Goal: Transaction & Acquisition: Purchase product/service

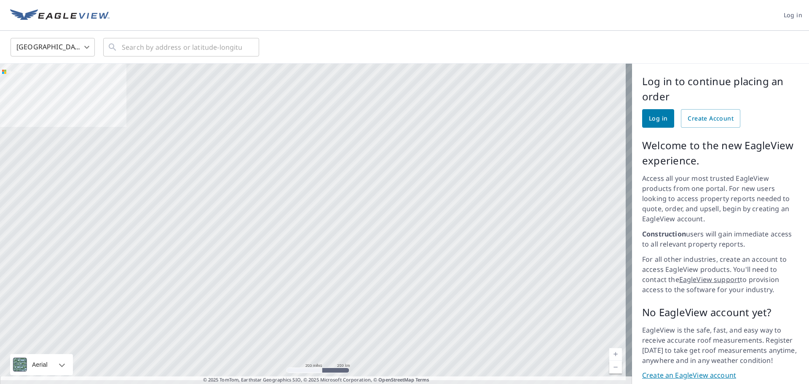
click at [652, 119] on span "Log in" at bounding box center [658, 118] width 19 height 11
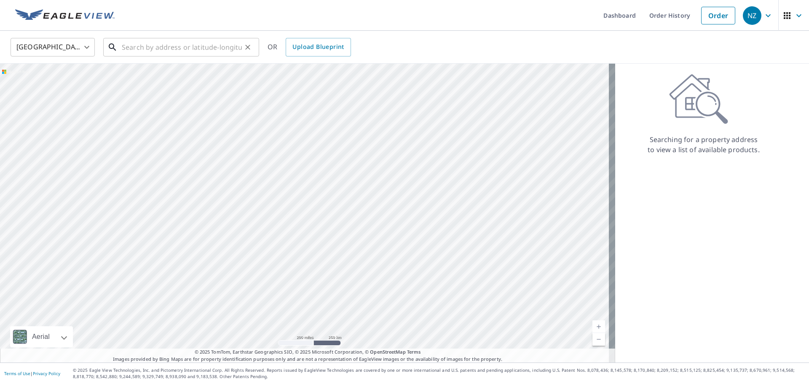
click at [127, 50] on input "text" at bounding box center [182, 47] width 120 height 24
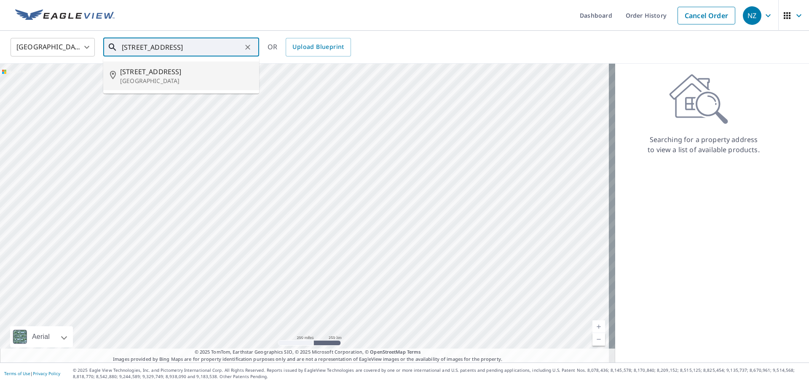
click at [172, 77] on p "Minneapolis, MN 55427" at bounding box center [186, 81] width 132 height 8
type input "6502 37th Ave N Minneapolis, MN 55427"
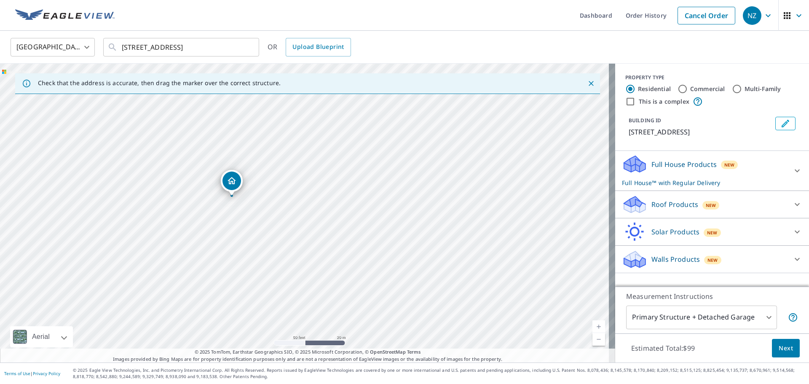
click at [683, 202] on p "Roof Products" at bounding box center [674, 204] width 47 height 10
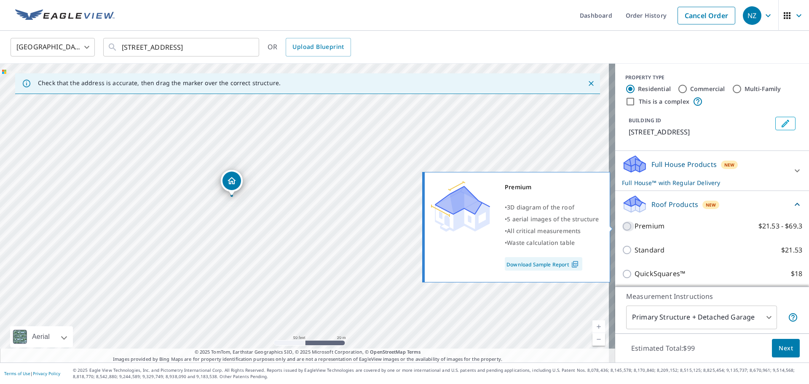
click at [622, 228] on input "Premium $21.53 - $69.3" at bounding box center [628, 226] width 13 height 10
checkbox input "true"
checkbox input "false"
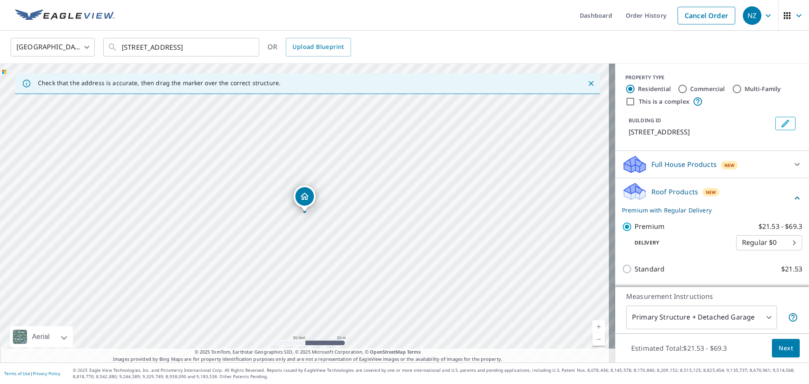
click at [641, 162] on div "Full House Products New" at bounding box center [704, 165] width 165 height 20
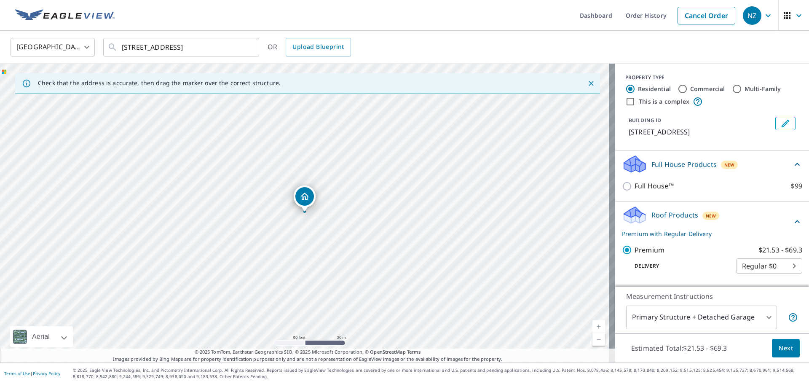
click at [779, 347] on span "Next" at bounding box center [786, 348] width 14 height 11
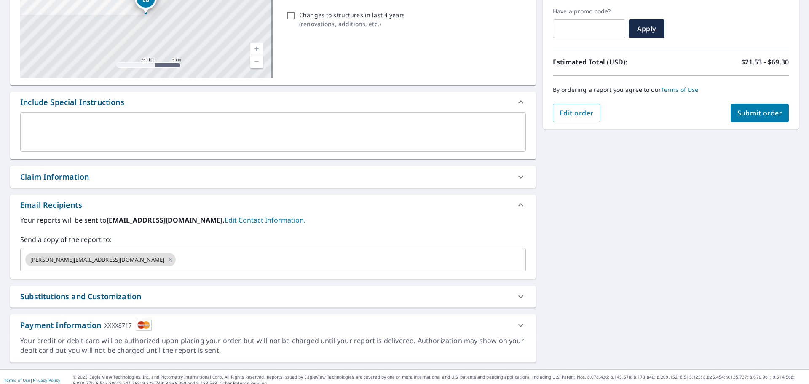
scroll to position [147, 0]
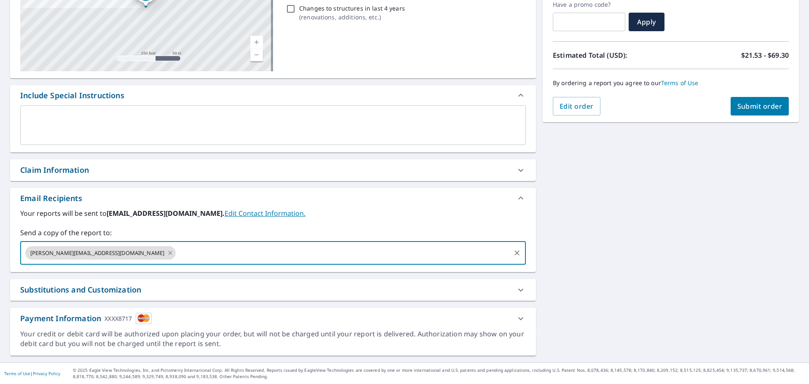
click at [177, 255] on input "text" at bounding box center [343, 253] width 332 height 16
type input "brian@allaround.com"
click at [746, 104] on span "Submit order" at bounding box center [759, 106] width 45 height 9
checkbox input "true"
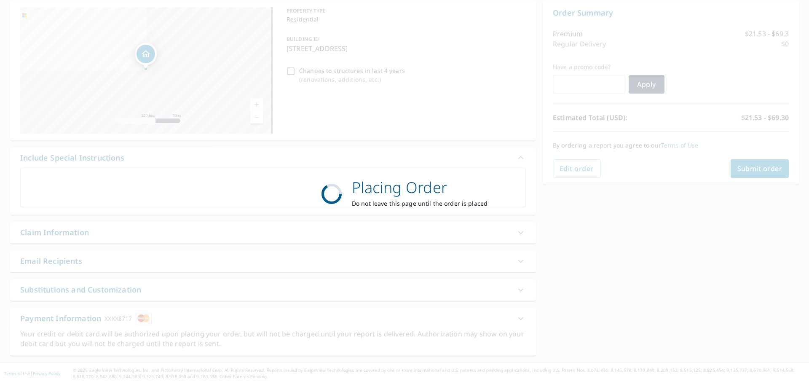
scroll to position [84, 0]
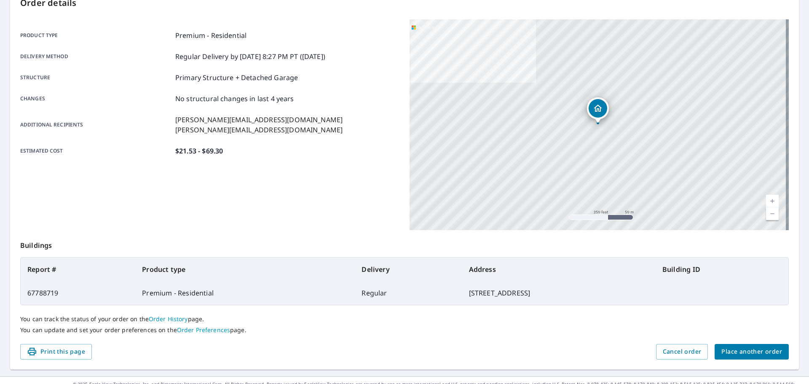
scroll to position [112, 0]
